Goal: Information Seeking & Learning: Learn about a topic

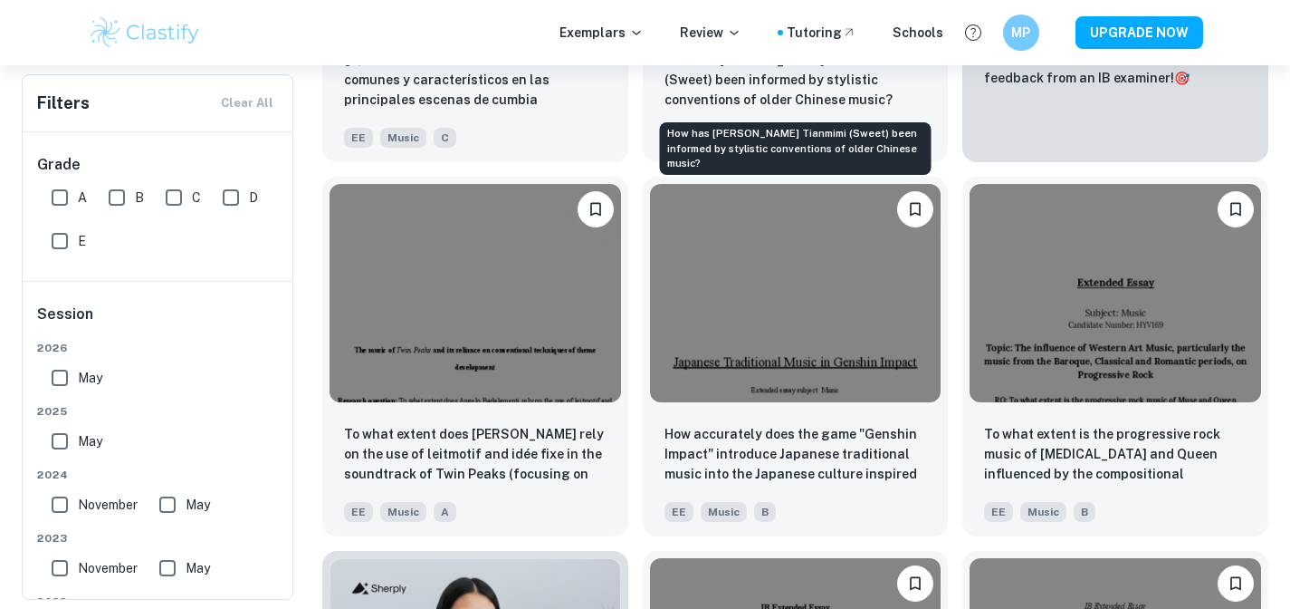
scroll to position [678, 0]
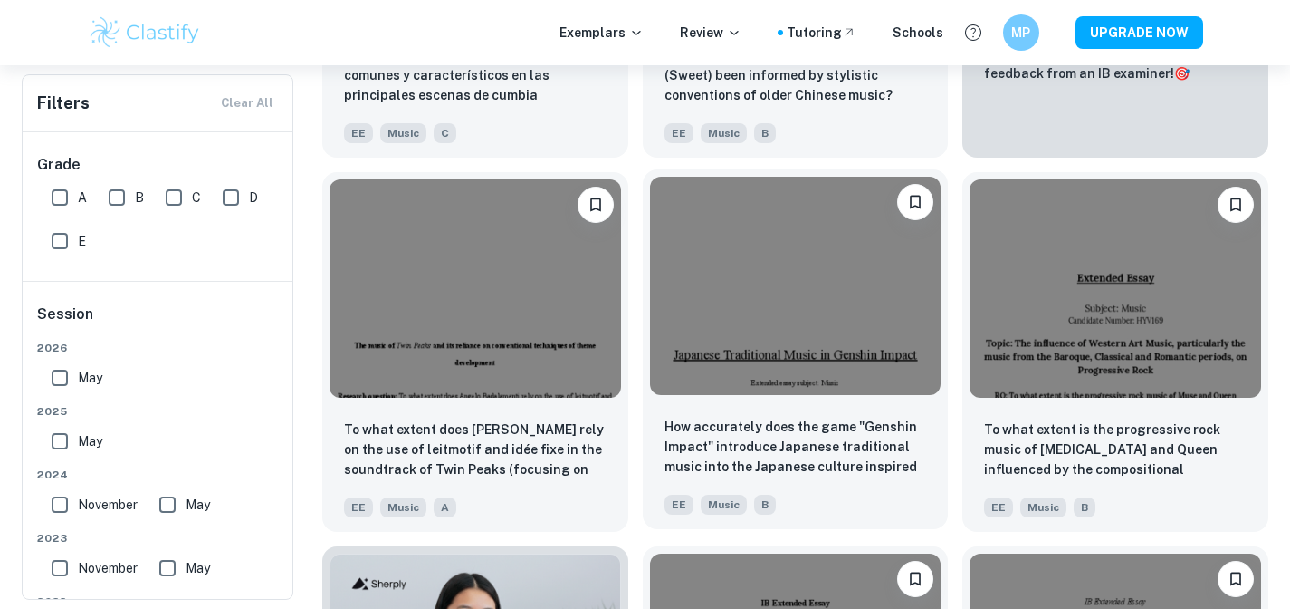
click at [780, 339] on img at bounding box center [796, 286] width 292 height 218
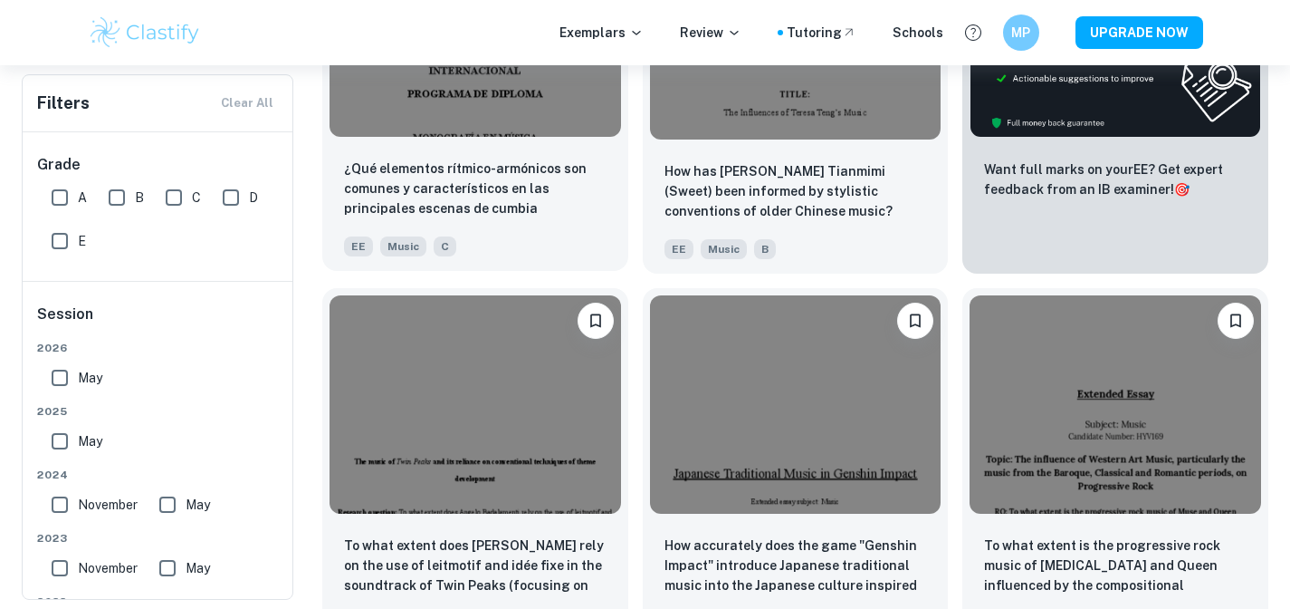
scroll to position [571, 0]
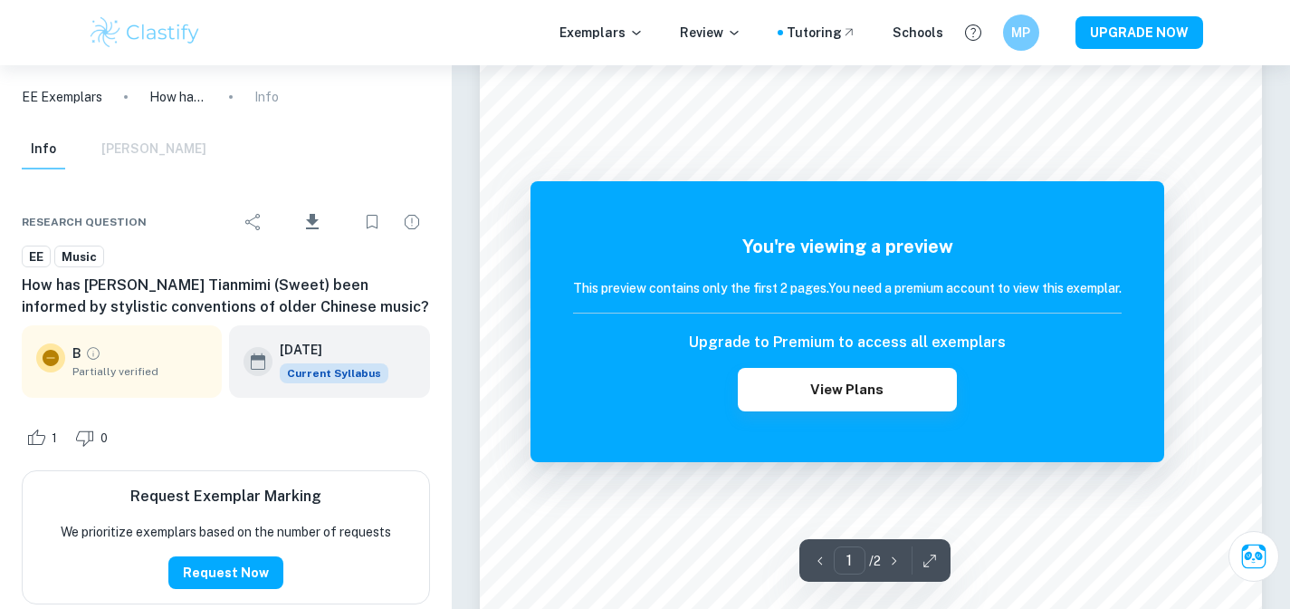
scroll to position [282, 0]
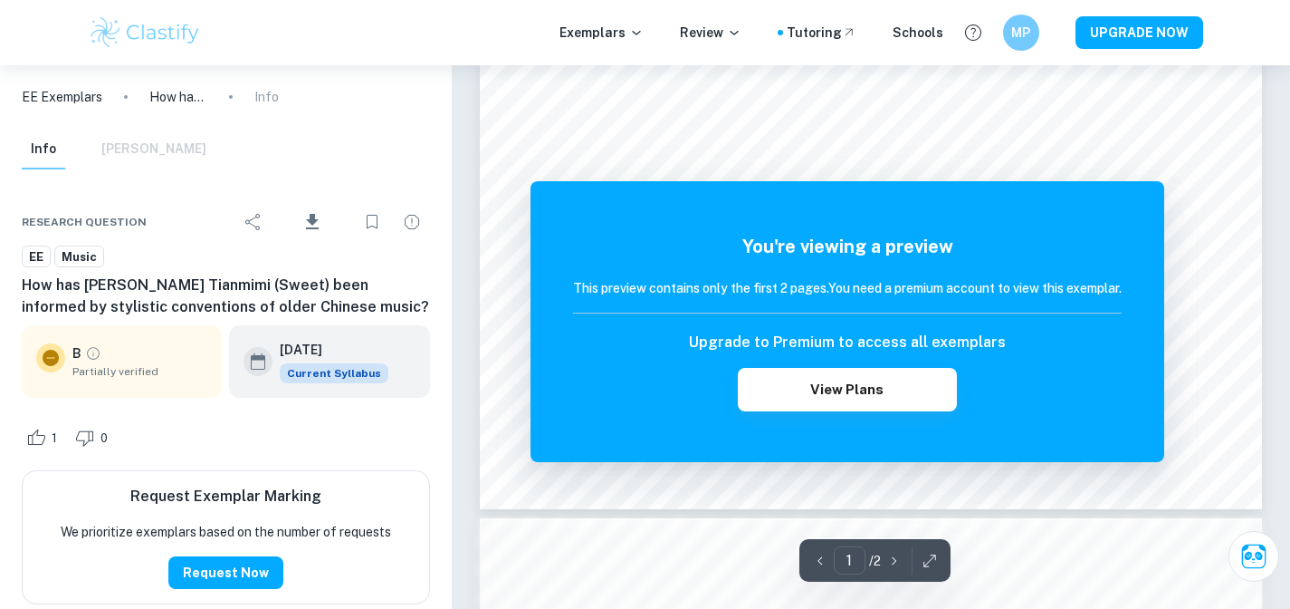
click at [1102, 338] on div "Upgrade to Premium to access all exemplars View Plans" at bounding box center [847, 371] width 549 height 80
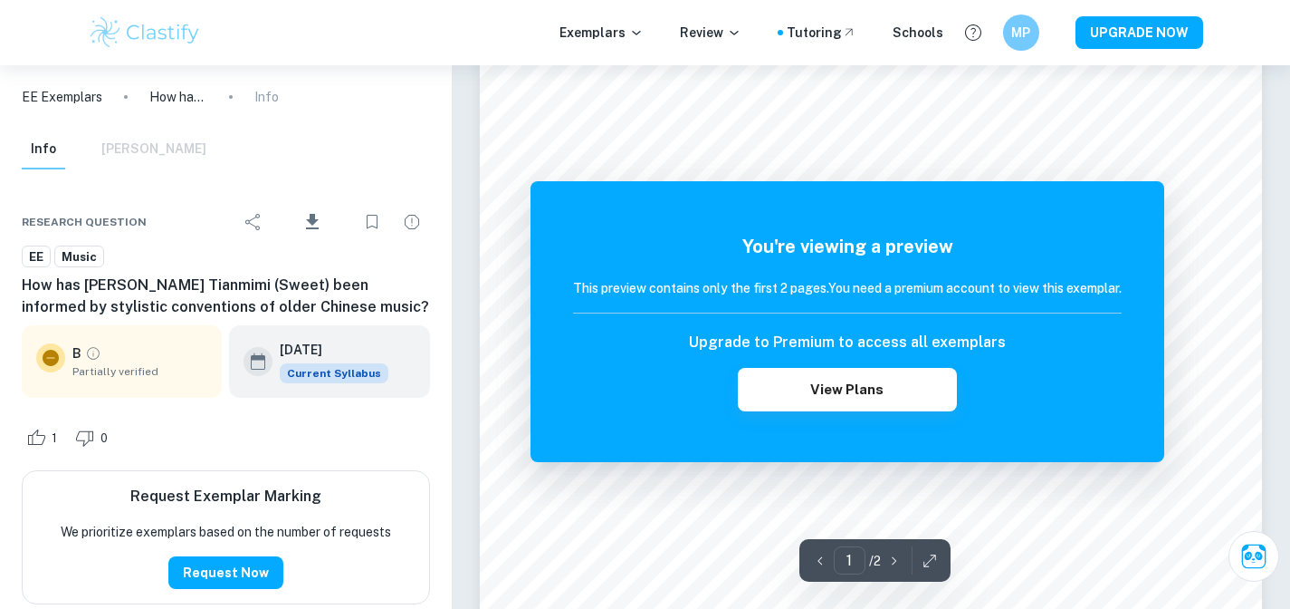
scroll to position [0, 0]
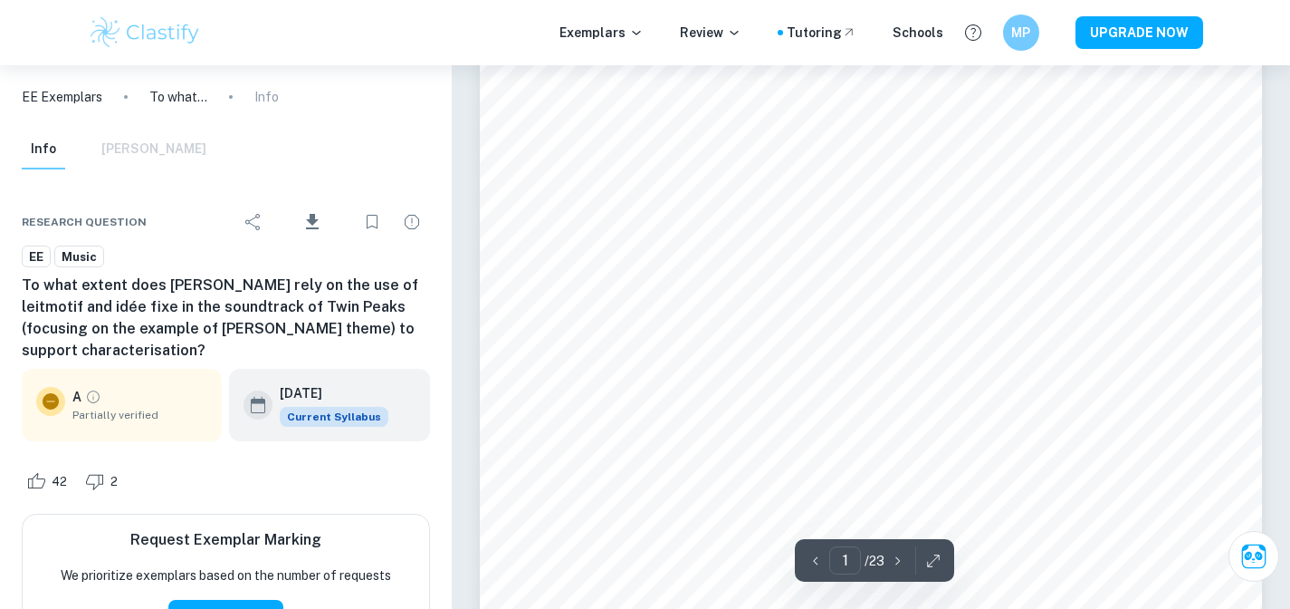
scroll to position [194, 0]
